Goal: Task Accomplishment & Management: Manage account settings

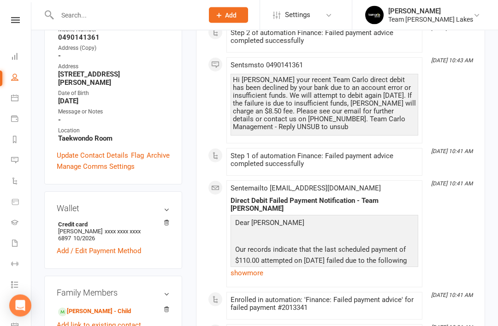
scroll to position [215, 0]
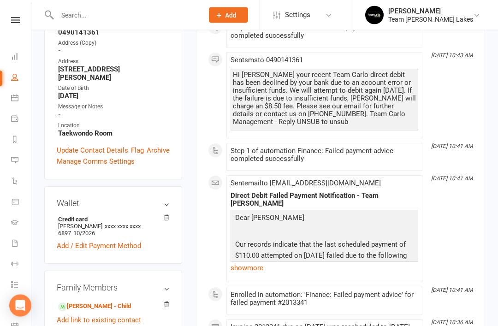
click at [241, 268] on link "show more" at bounding box center [325, 268] width 188 height 13
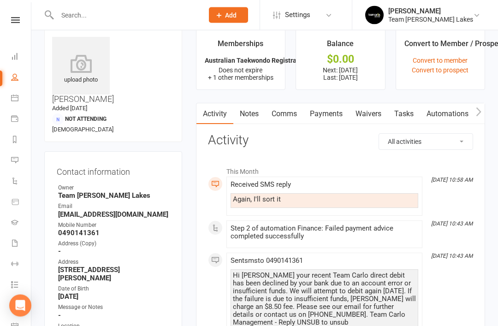
scroll to position [0, 0]
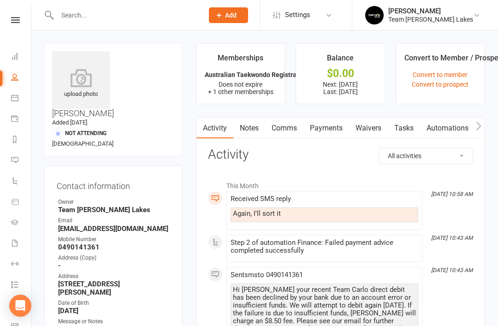
click at [13, 101] on icon at bounding box center [14, 97] width 7 height 7
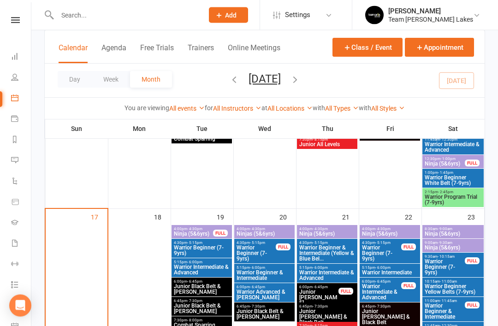
scroll to position [560, 0]
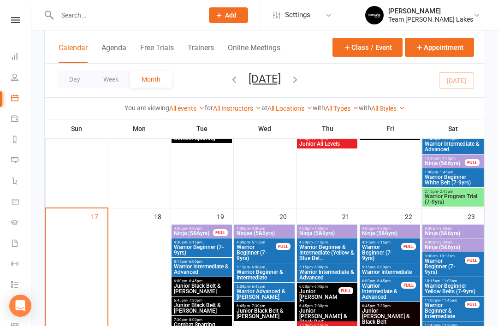
click at [450, 196] on span "Warrior Program Trial (7-9yrs)" at bounding box center [454, 199] width 58 height 11
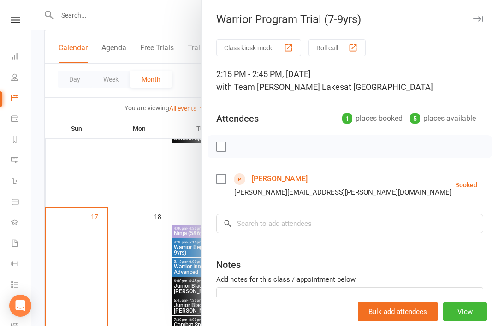
click at [290, 179] on link "Liyana Razmara" at bounding box center [280, 179] width 56 height 15
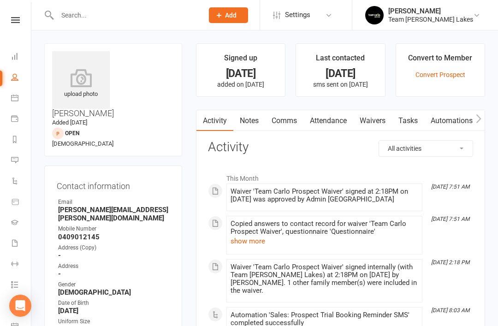
click at [257, 122] on link "Notes" at bounding box center [250, 120] width 32 height 21
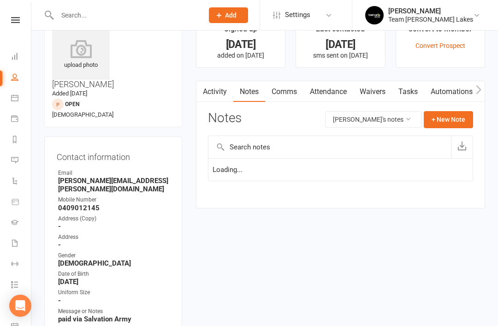
scroll to position [30, 0]
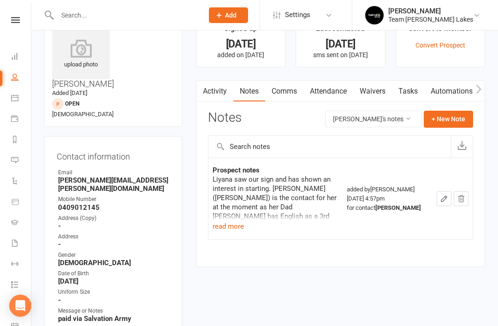
click at [234, 227] on button "read more" at bounding box center [228, 226] width 31 height 11
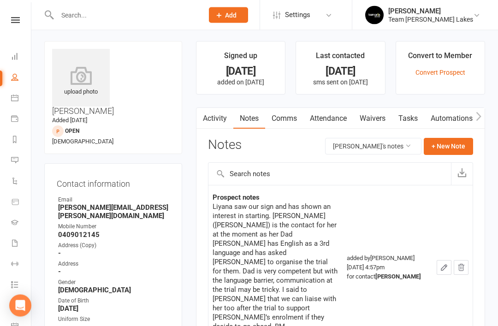
scroll to position [0, 0]
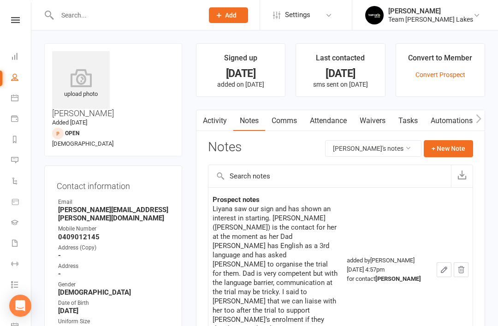
click at [15, 139] on icon at bounding box center [14, 139] width 7 height 7
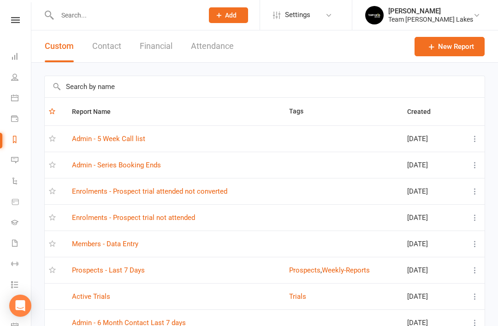
click at [125, 274] on link "Prospects - Last 7 Days" at bounding box center [108, 270] width 73 height 8
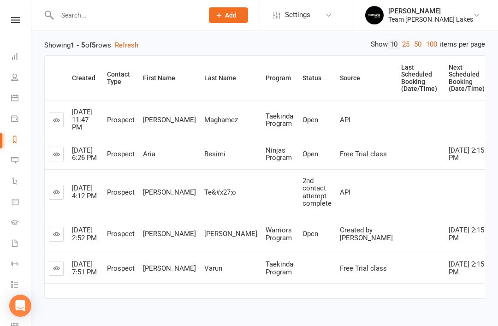
scroll to position [112, 0]
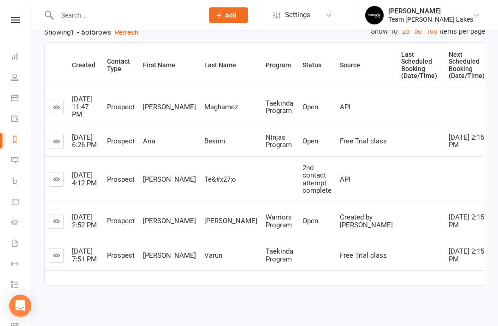
click at [57, 183] on icon at bounding box center [56, 179] width 7 height 7
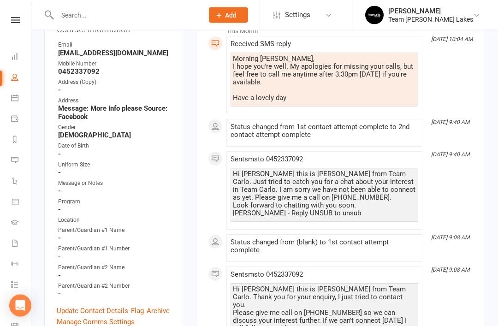
click at [105, 306] on link "Update Contact Details" at bounding box center [93, 311] width 72 height 11
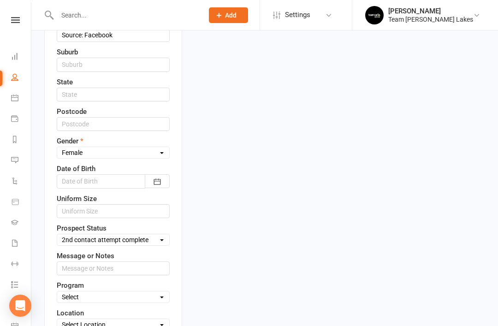
scroll to position [355, 0]
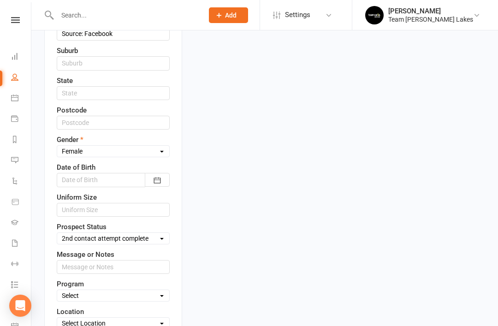
click at [161, 234] on select "Select Open Closed Website Lead Term Follow Up Waiting List Re-Target Funnel 1s…" at bounding box center [113, 239] width 112 height 10
select select "Closed"
click at [137, 291] on select "Select Taekinda Program Ninjas Program Warriors Program Juniors Program Black B…" at bounding box center [113, 296] width 112 height 10
click at [129, 260] on input "text" at bounding box center [113, 267] width 113 height 14
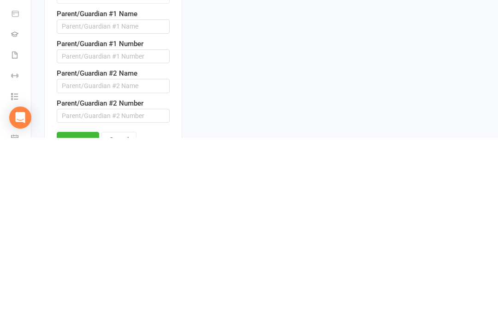
scroll to position [495, 0]
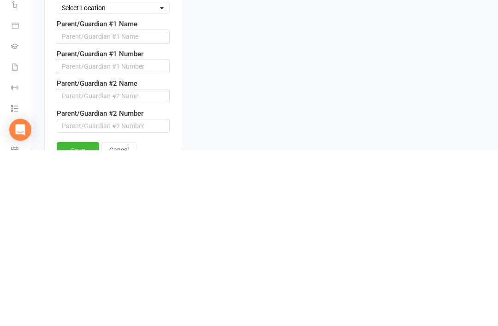
type input "Transferred to APW"
click at [77, 318] on link "Save" at bounding box center [78, 326] width 42 height 17
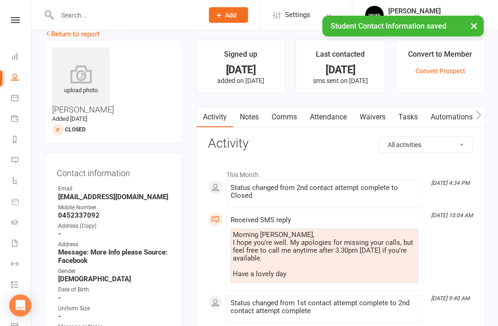
scroll to position [0, 0]
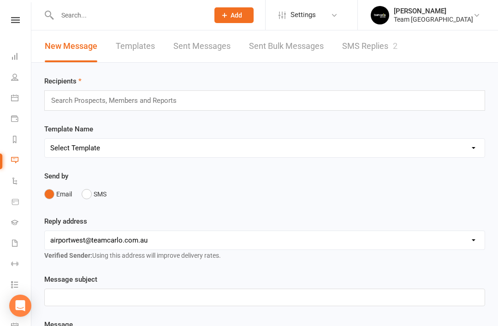
click at [377, 41] on link "SMS Replies 2" at bounding box center [369, 46] width 55 height 32
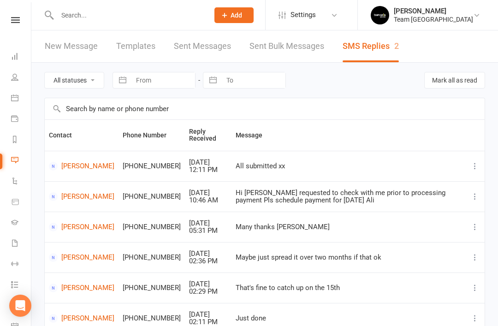
click at [18, 142] on icon at bounding box center [14, 139] width 7 height 7
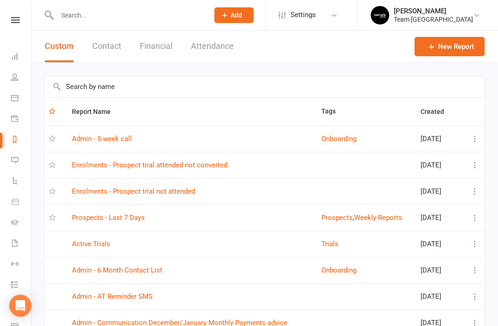
click at [133, 221] on link "Prospects - Last 7 Days" at bounding box center [108, 218] width 73 height 8
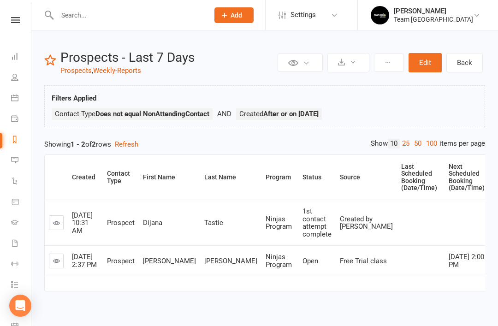
click at [60, 228] on link at bounding box center [56, 223] width 15 height 15
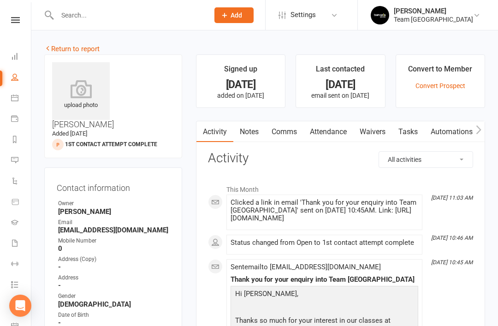
click at [115, 15] on input "text" at bounding box center [128, 15] width 148 height 13
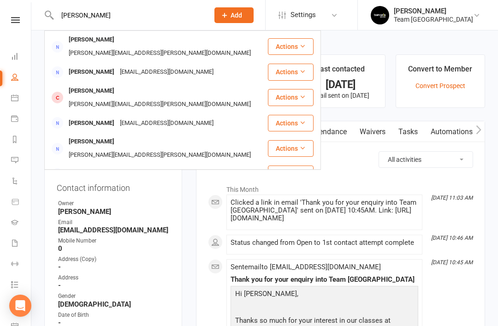
type input "[PERSON_NAME]"
click at [90, 117] on div "[PERSON_NAME]" at bounding box center [91, 123] width 51 height 13
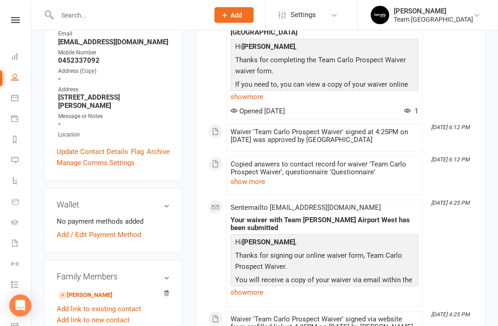
scroll to position [198, 0]
click at [109, 290] on link "[PERSON_NAME]" at bounding box center [85, 295] width 54 height 10
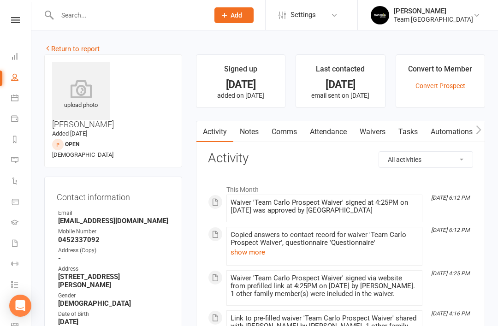
click at [248, 131] on link "Notes" at bounding box center [250, 131] width 32 height 21
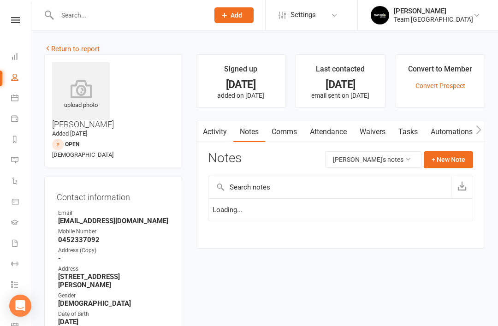
scroll to position [30, 0]
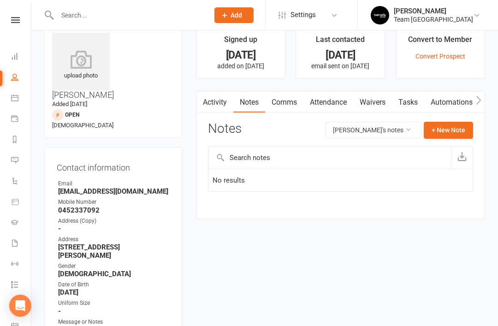
click at [221, 103] on link "Activity" at bounding box center [215, 102] width 37 height 21
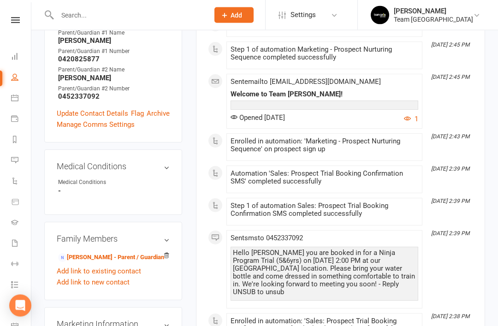
scroll to position [366, 0]
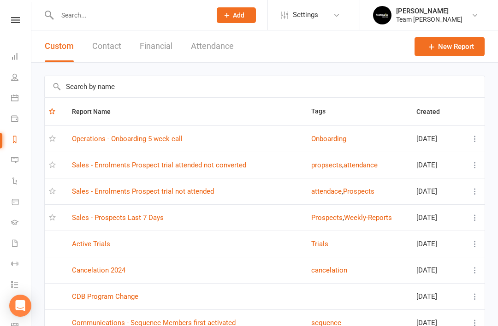
click at [148, 221] on link "Sales - Prospects Last 7 Days" at bounding box center [118, 218] width 92 height 8
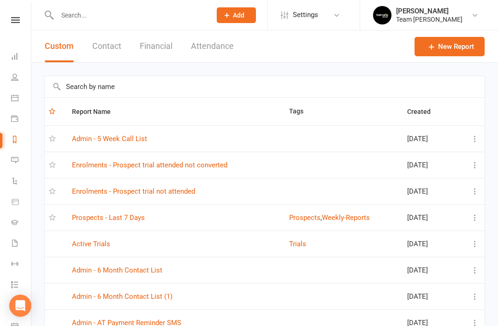
click at [138, 220] on link "Prospects - Last 7 Days" at bounding box center [108, 218] width 73 height 8
